Goal: Information Seeking & Learning: Learn about a topic

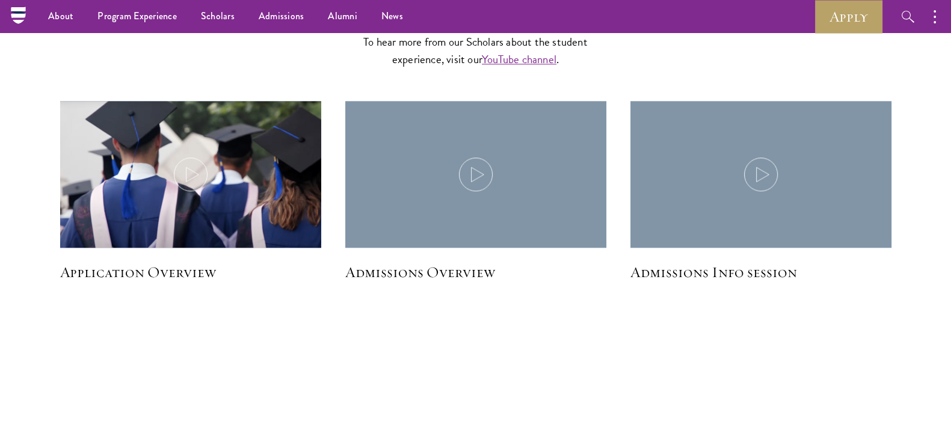
scroll to position [1202, 0]
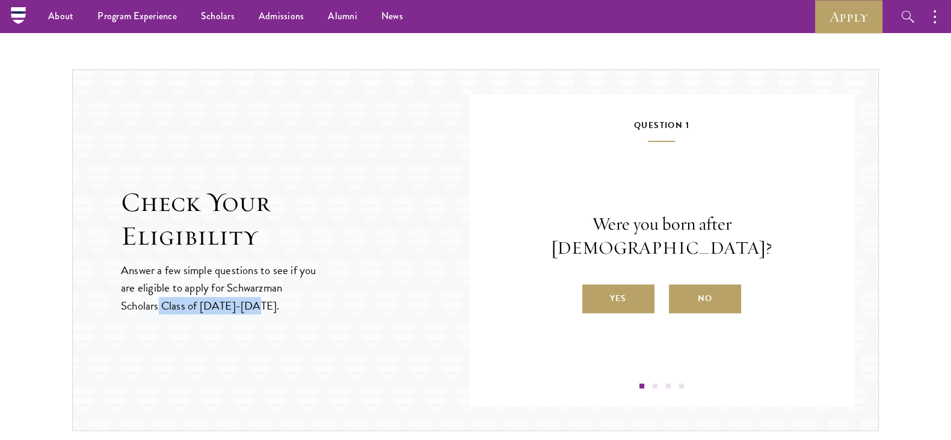
drag, startPoint x: 262, startPoint y: 300, endPoint x: 160, endPoint y: 305, distance: 101.8
click at [160, 305] on p "Answer a few simple questions to see if you are eligible to apply for Schwarzma…" at bounding box center [219, 288] width 197 height 52
click at [259, 290] on p "Answer a few simple questions to see if you are eligible to apply for Schwarzma…" at bounding box center [219, 288] width 197 height 52
drag, startPoint x: 256, startPoint y: 301, endPoint x: 165, endPoint y: 304, distance: 90.9
click at [165, 304] on p "Answer a few simple questions to see if you are eligible to apply for Schwarzma…" at bounding box center [219, 288] width 197 height 52
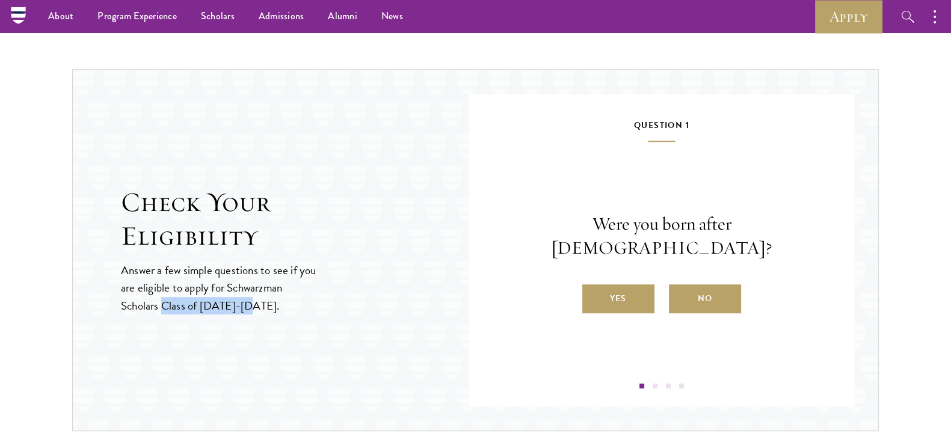
copy p "Class of [DATE]-[DATE]"
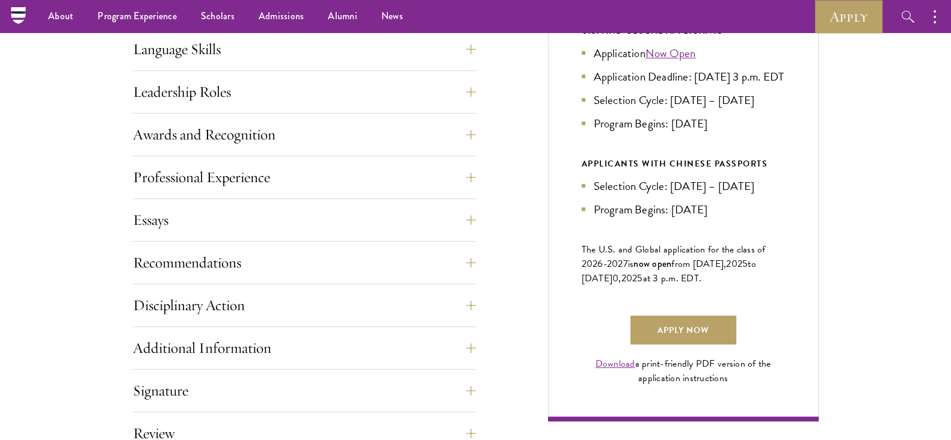
scroll to position [401, 0]
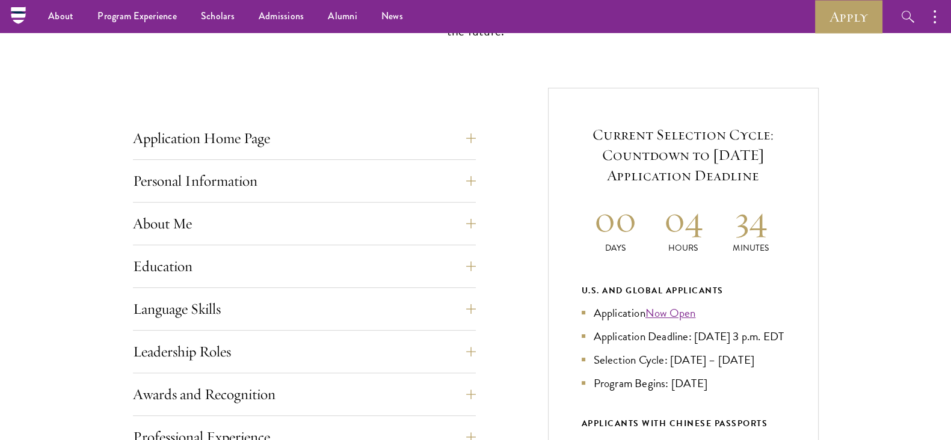
drag, startPoint x: 644, startPoint y: 348, endPoint x: 618, endPoint y: 352, distance: 25.6
click at [618, 345] on li "Application Deadline: [DATE] 3 p.m. EDT" at bounding box center [683, 336] width 203 height 17
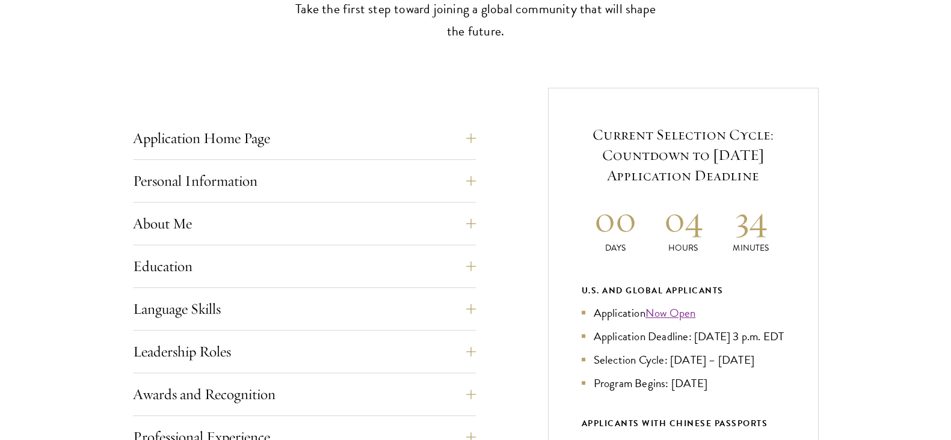
scroll to position [401, 0]
click at [806, 223] on div "Current Selection Cycle: Countdown to [DATE] Application Deadline 00 Days 04 Ho…" at bounding box center [683, 383] width 271 height 594
